Goal: Information Seeking & Learning: Learn about a topic

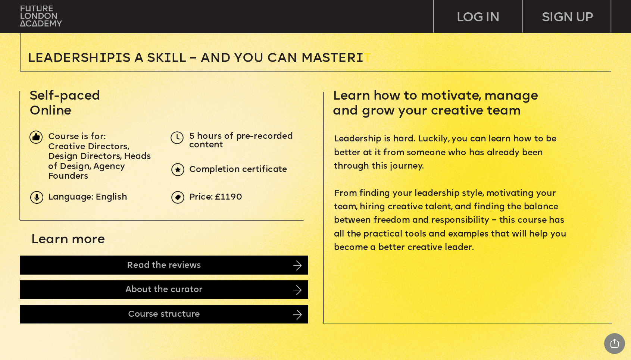
scroll to position [255, 0]
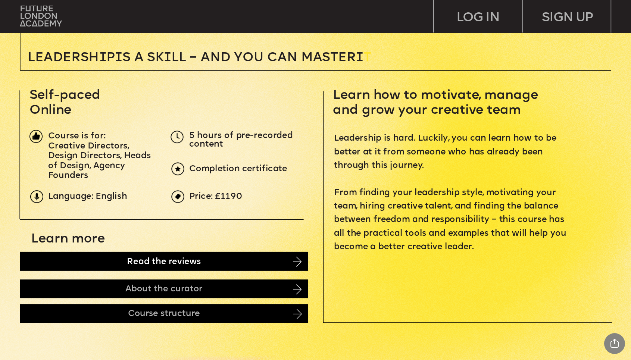
click at [247, 263] on div "Read the reviews" at bounding box center [164, 261] width 288 height 19
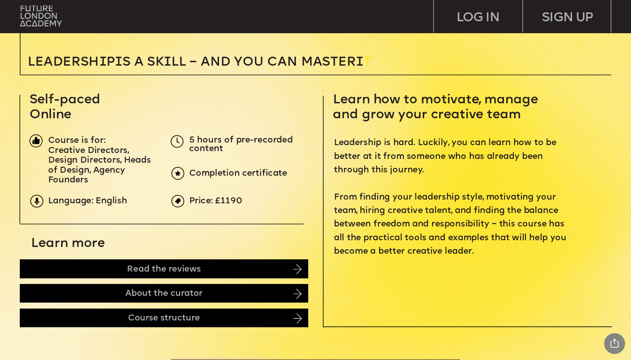
scroll to position [0, 0]
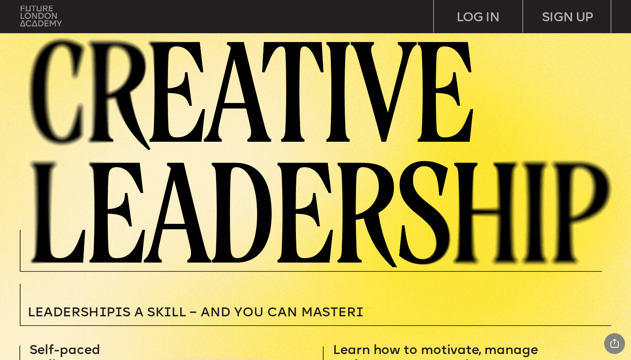
click at [48, 21] on img at bounding box center [40, 16] width 41 height 21
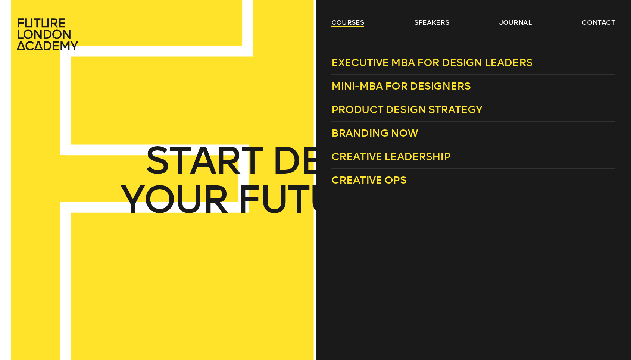
click at [357, 25] on link "courses" at bounding box center [347, 22] width 33 height 9
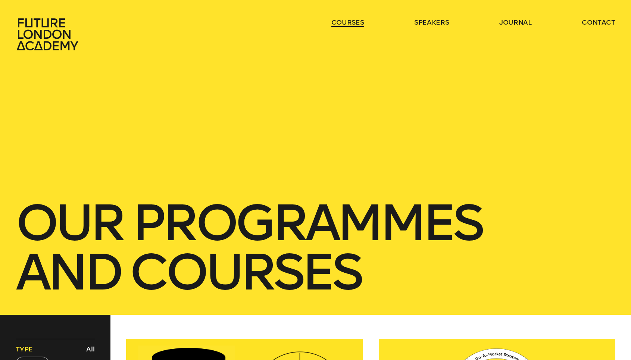
click at [355, 25] on link "courses" at bounding box center [347, 22] width 33 height 9
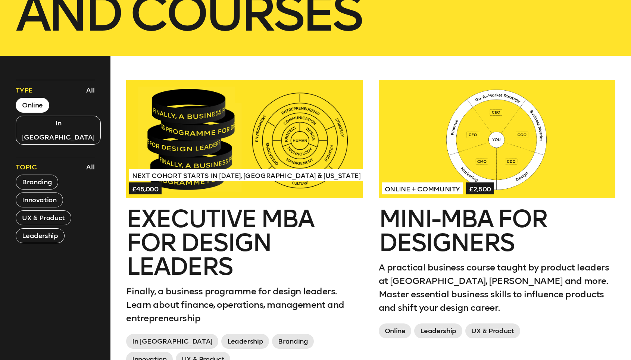
scroll to position [261, 0]
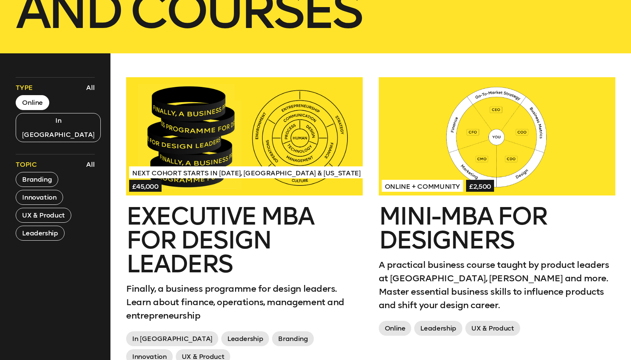
click at [29, 104] on button "Online" at bounding box center [33, 102] width 34 height 15
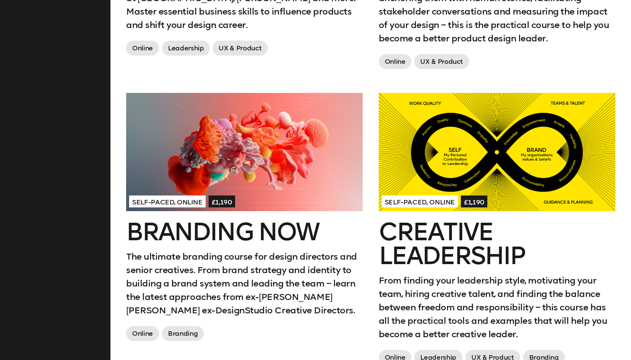
scroll to position [602, 0]
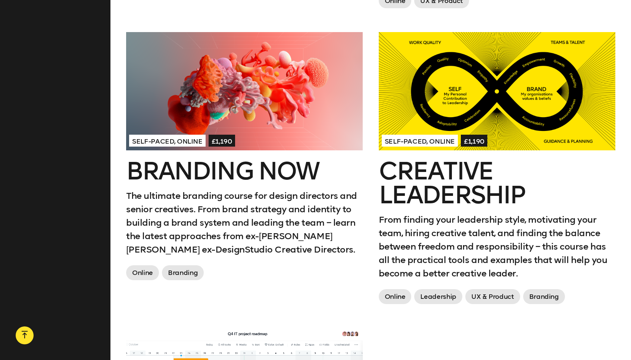
click at [149, 276] on span "Online" at bounding box center [142, 272] width 33 height 15
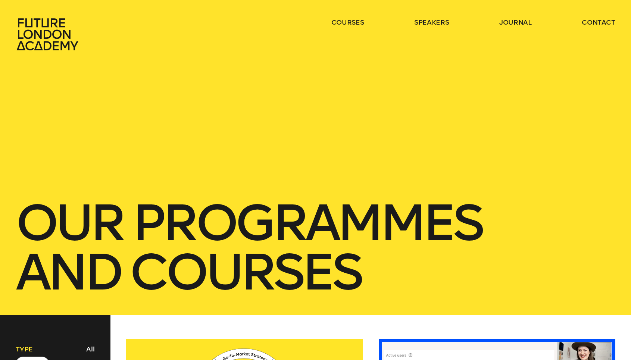
scroll to position [6, 0]
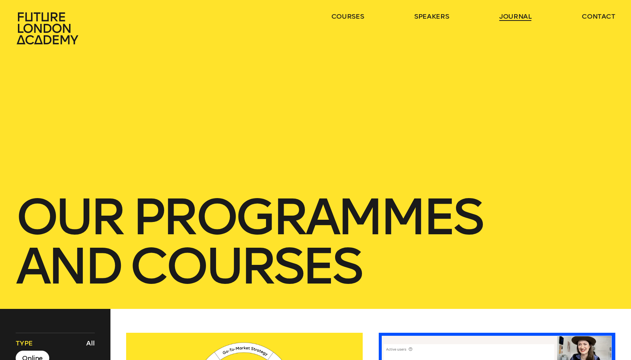
click at [514, 18] on link "journal" at bounding box center [515, 16] width 32 height 9
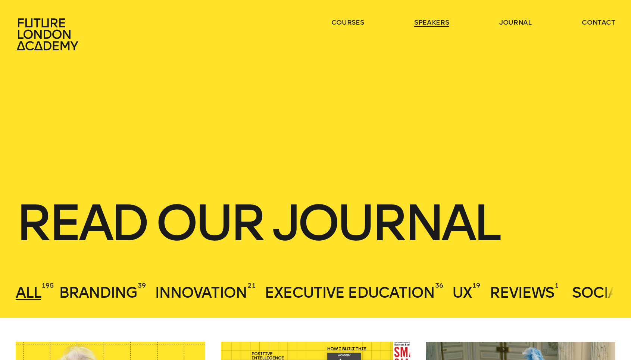
click at [428, 24] on link "speakers" at bounding box center [431, 22] width 35 height 9
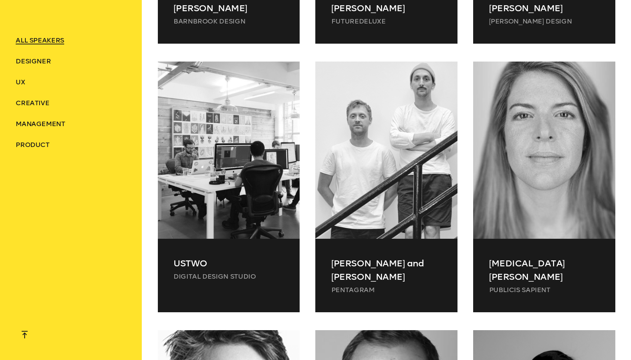
scroll to position [1336, 0]
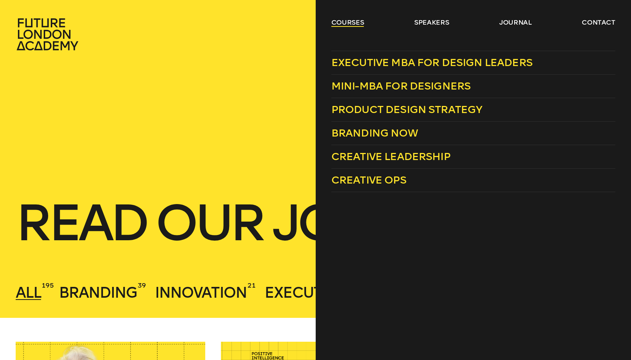
click at [357, 23] on link "courses" at bounding box center [347, 22] width 33 height 9
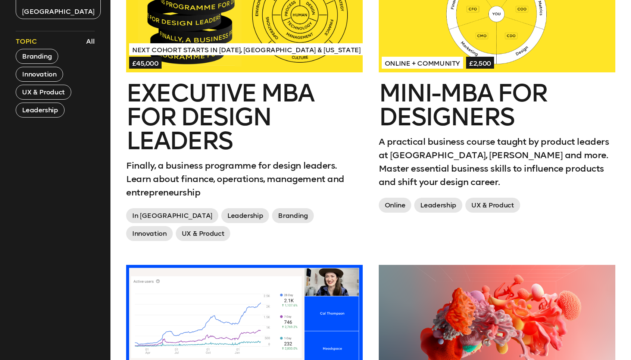
scroll to position [379, 0]
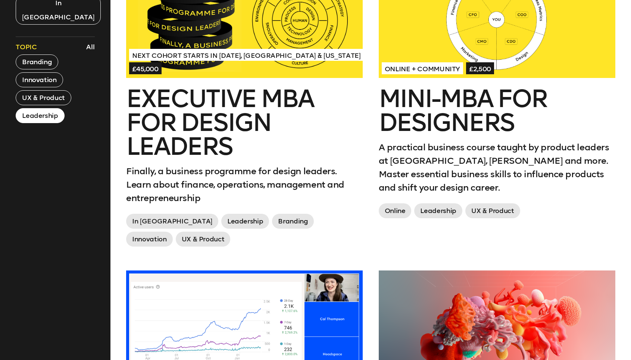
click at [49, 108] on button "Leadership" at bounding box center [40, 115] width 48 height 15
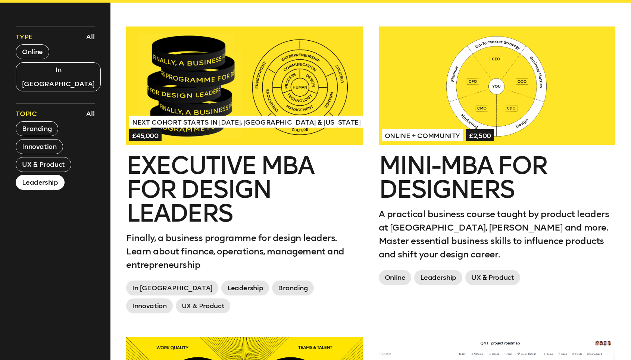
scroll to position [313, 0]
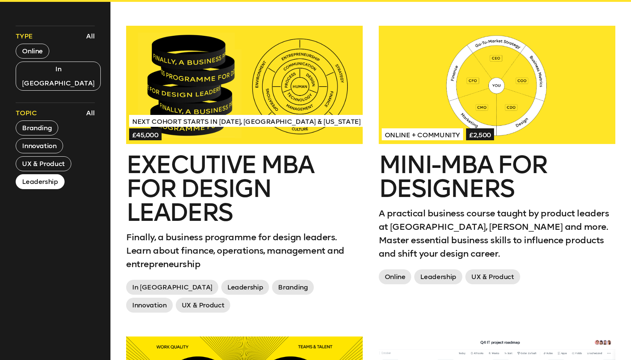
click at [222, 201] on h2 "Executive MBA for Design Leaders" at bounding box center [244, 189] width 236 height 72
click at [42, 49] on button "Online" at bounding box center [33, 51] width 34 height 15
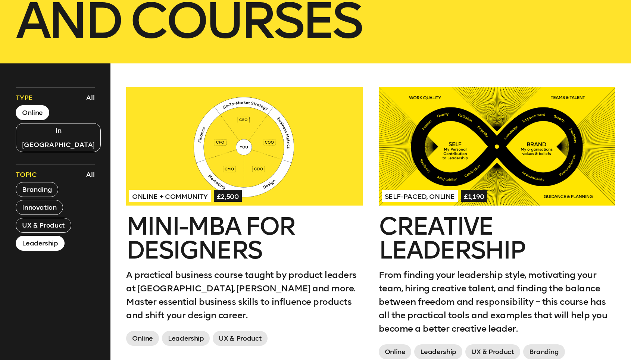
scroll to position [279, 0]
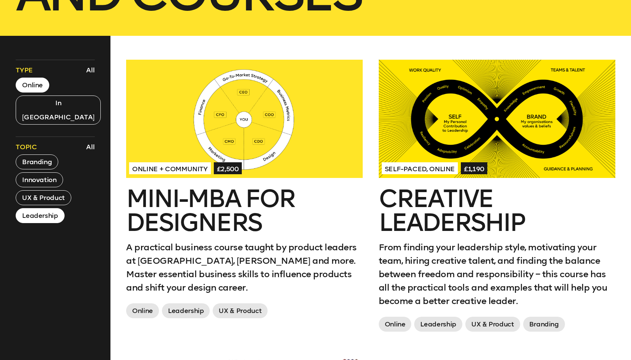
click at [33, 87] on button "Online" at bounding box center [33, 85] width 34 height 15
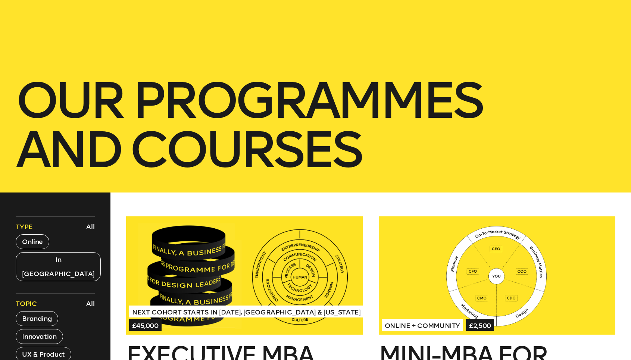
scroll to position [126, 0]
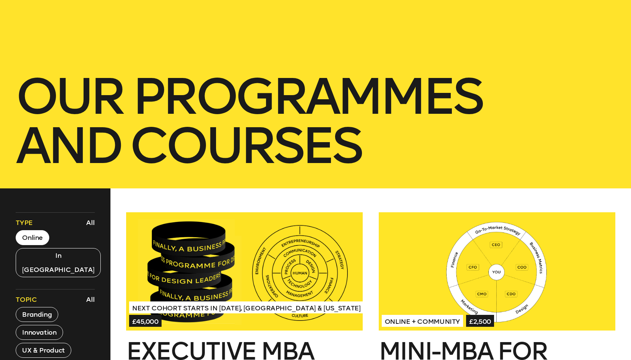
click at [44, 234] on button "Online" at bounding box center [33, 237] width 34 height 15
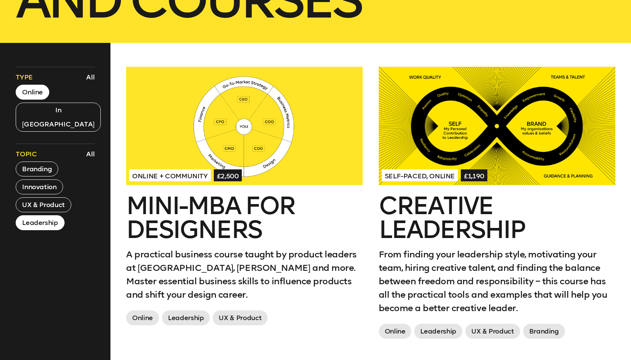
scroll to position [280, 0]
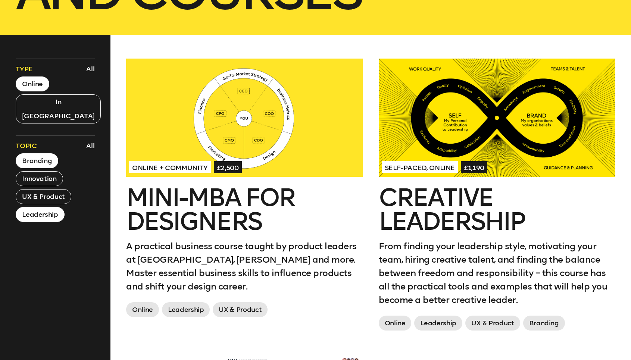
click at [48, 153] on button "Branding" at bounding box center [37, 160] width 43 height 15
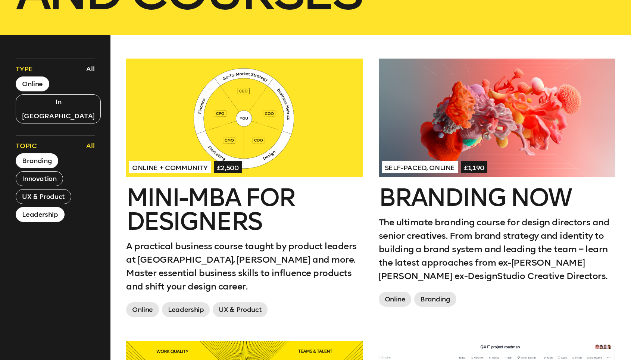
click at [92, 140] on button "All" at bounding box center [90, 146] width 12 height 13
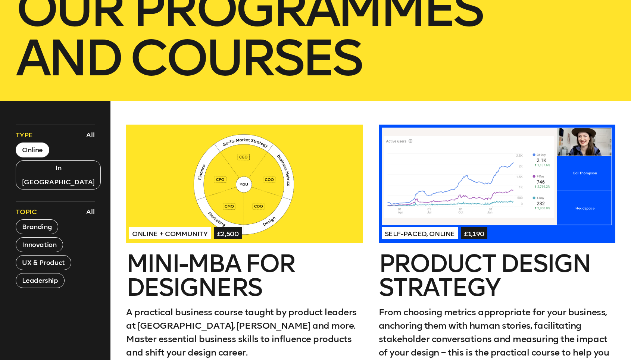
scroll to position [0, 0]
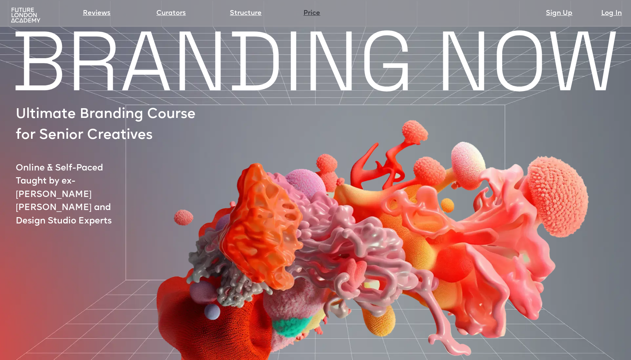
click at [310, 14] on link "Price" at bounding box center [311, 13] width 17 height 10
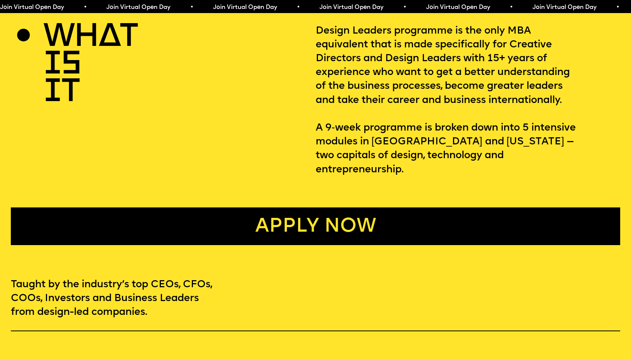
scroll to position [333, 0]
